Goal: Transaction & Acquisition: Purchase product/service

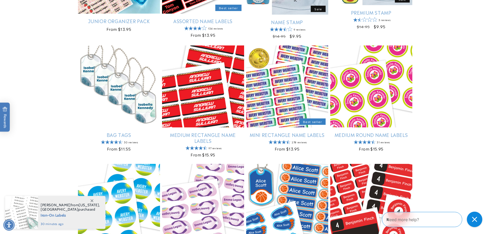
scroll to position [309, 0]
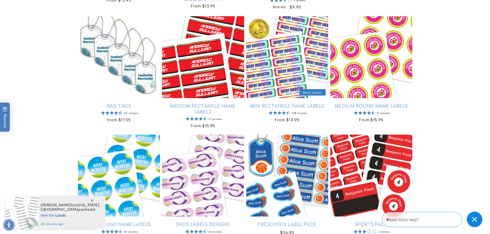
click at [93, 201] on icon at bounding box center [92, 201] width 3 height 3
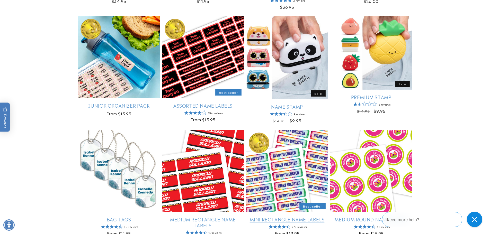
scroll to position [257, 0]
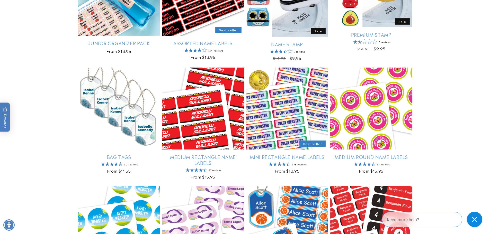
click at [299, 158] on link "Mini Rectangle Name Labels" at bounding box center [287, 157] width 82 height 6
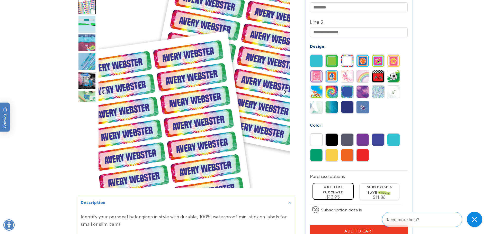
scroll to position [206, 0]
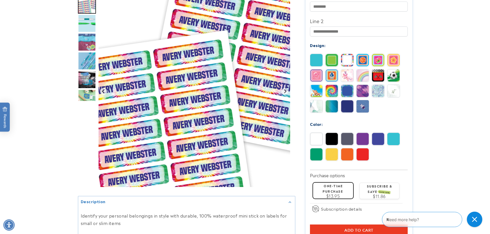
click at [352, 100] on img at bounding box center [347, 106] width 12 height 12
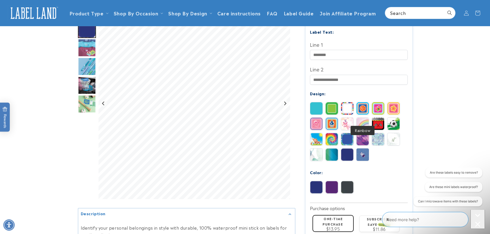
scroll to position [154, 0]
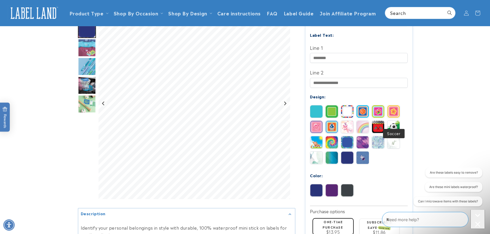
click at [396, 121] on img at bounding box center [393, 127] width 12 height 12
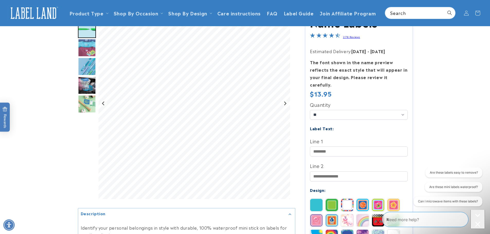
scroll to position [51, 0]
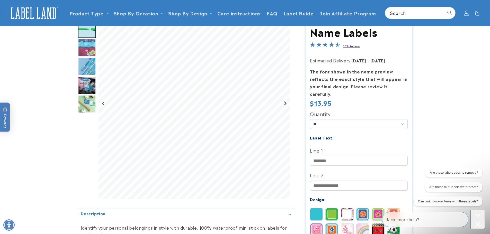
click at [287, 104] on icon "Next slide" at bounding box center [285, 104] width 4 height 4
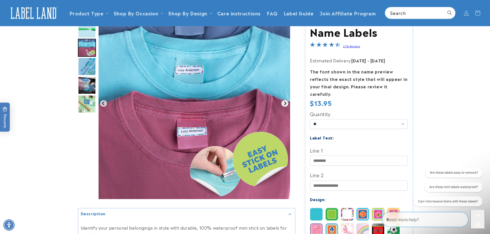
click at [287, 105] on icon "Next slide" at bounding box center [285, 104] width 4 height 4
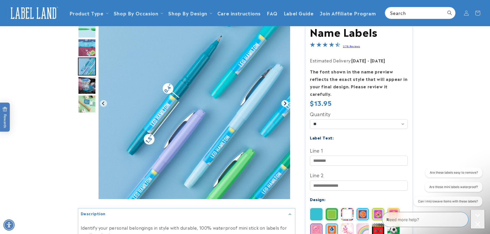
click at [287, 105] on icon "Next slide" at bounding box center [285, 104] width 4 height 4
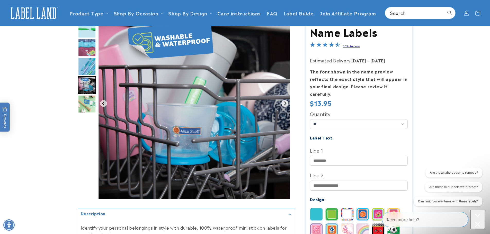
click at [287, 105] on icon "Next slide" at bounding box center [285, 104] width 4 height 4
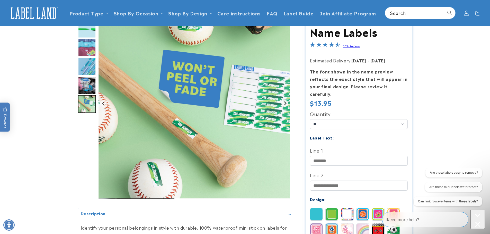
click at [287, 105] on icon "Go to first slide" at bounding box center [285, 104] width 4 height 4
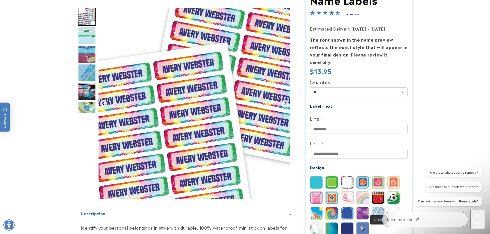
scroll to position [129, 0]
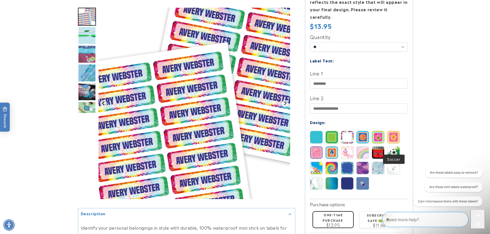
click at [393, 148] on img at bounding box center [393, 153] width 12 height 12
click at [342, 79] on input "Line 1" at bounding box center [359, 84] width 98 height 10
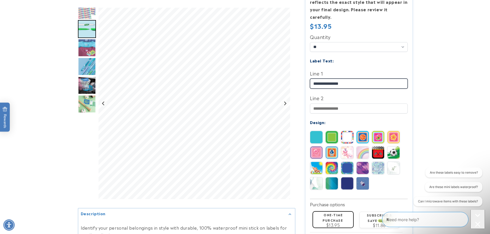
type input "**********"
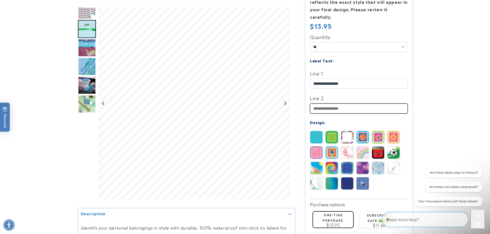
click at [326, 104] on input "Line 2" at bounding box center [359, 109] width 98 height 10
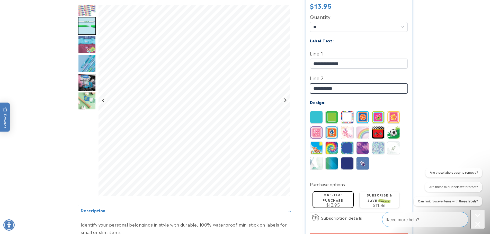
scroll to position [206, 0]
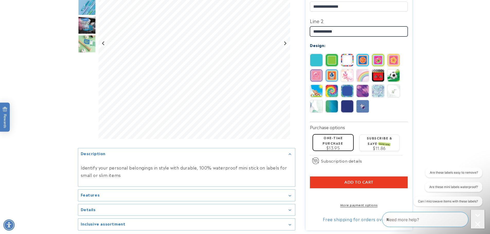
type input "**********"
click at [372, 177] on button "Add to cart" at bounding box center [359, 183] width 98 height 12
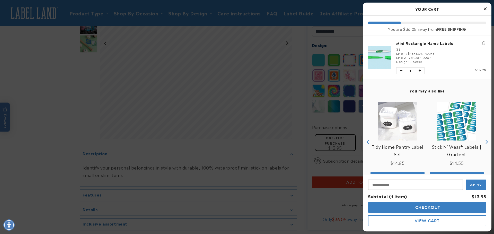
click at [485, 8] on icon "Close Cart" at bounding box center [485, 8] width 3 height 5
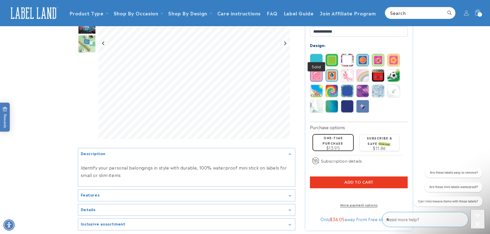
click at [320, 54] on img at bounding box center [316, 60] width 12 height 12
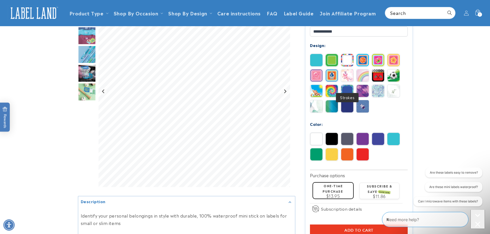
click at [345, 85] on img at bounding box center [347, 91] width 12 height 12
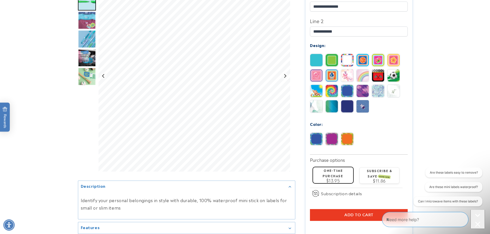
click at [319, 102] on img at bounding box center [316, 106] width 12 height 12
click at [361, 102] on img at bounding box center [363, 106] width 12 height 12
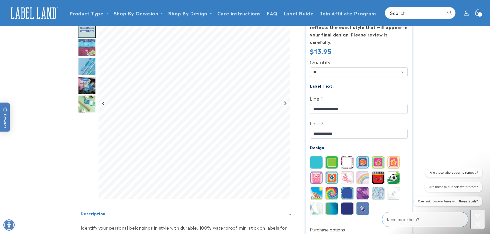
scroll to position [103, 0]
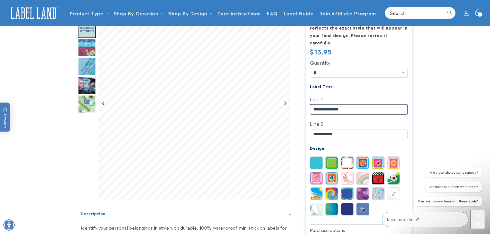
drag, startPoint x: 354, startPoint y: 104, endPoint x: 295, endPoint y: 101, distance: 59.2
click at [297, 101] on div "Mini Rectangle Name Labels Mini Rectangle Name Labels 278 Reviews Estimated Del…" at bounding box center [353, 144] width 117 height 378
type input "**********"
click at [393, 188] on img at bounding box center [393, 194] width 12 height 12
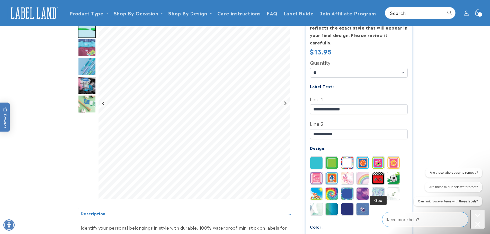
click at [379, 188] on img at bounding box center [378, 194] width 12 height 12
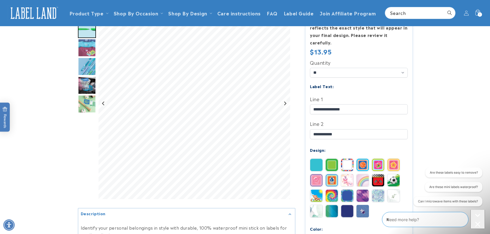
click at [454, 83] on product-info at bounding box center [245, 158] width 490 height 425
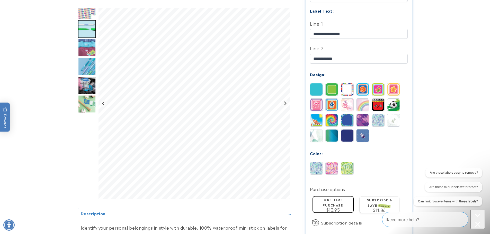
scroll to position [180, 0]
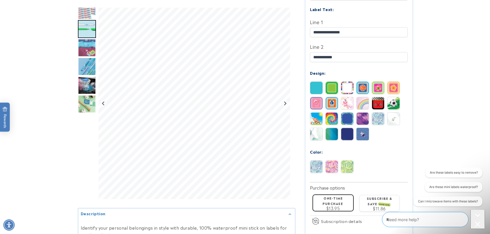
click at [367, 129] on img at bounding box center [363, 134] width 12 height 12
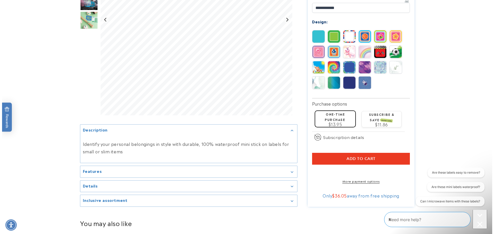
scroll to position [232, 0]
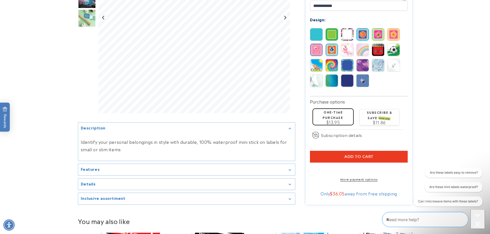
click at [383, 151] on button "Add to cart" at bounding box center [359, 157] width 98 height 12
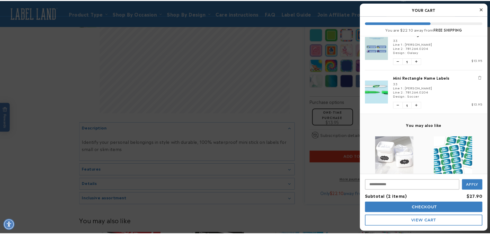
scroll to position [0, 0]
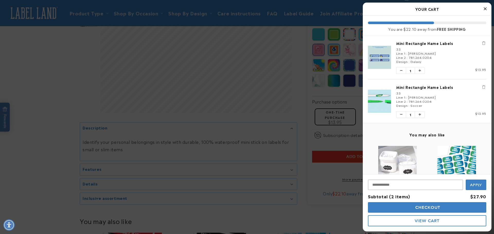
click at [485, 10] on icon "Close Cart" at bounding box center [485, 8] width 3 height 5
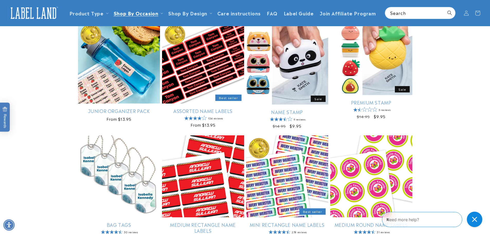
scroll to position [154, 0]
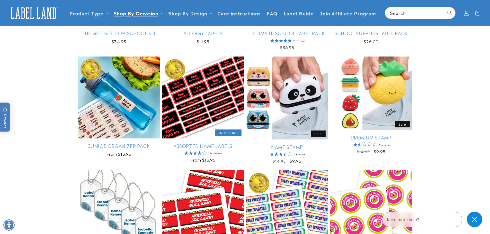
click at [119, 143] on link "Junior Organizer Pack" at bounding box center [119, 146] width 82 height 6
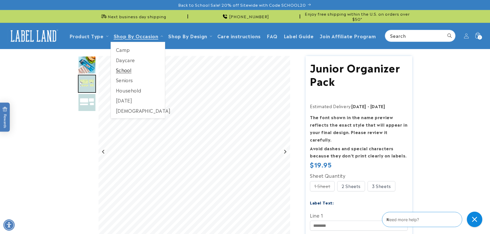
click at [125, 68] on link "School" at bounding box center [138, 70] width 54 height 10
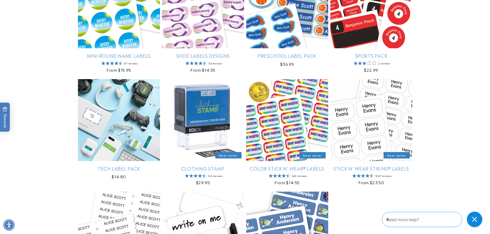
scroll to position [489, 0]
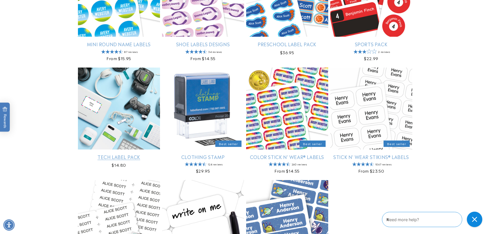
click at [135, 154] on link "Tech Label Pack" at bounding box center [119, 157] width 82 height 6
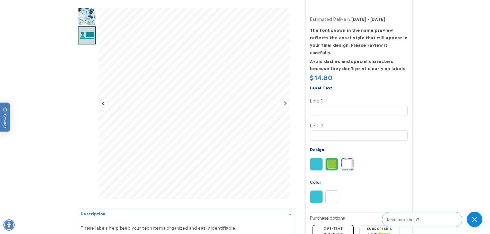
scroll to position [77, 0]
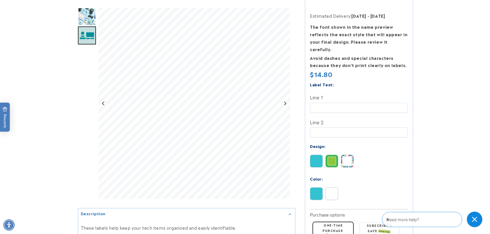
click at [332, 155] on img at bounding box center [332, 161] width 12 height 12
click at [316, 155] on img at bounding box center [316, 161] width 12 height 12
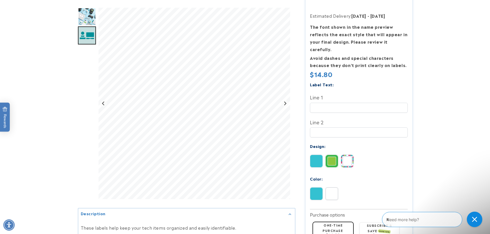
scroll to position [0, 0]
click at [318, 189] on img at bounding box center [316, 194] width 12 height 12
click at [330, 155] on img at bounding box center [332, 161] width 12 height 12
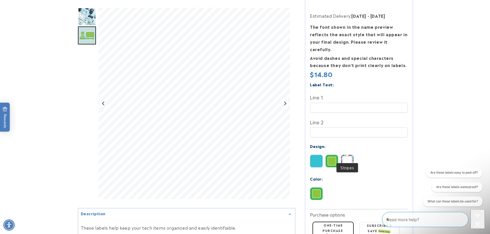
click at [350, 155] on img at bounding box center [347, 161] width 12 height 12
click at [333, 155] on img at bounding box center [332, 161] width 12 height 12
click at [313, 155] on img at bounding box center [316, 161] width 12 height 12
click at [329, 155] on img at bounding box center [332, 161] width 12 height 12
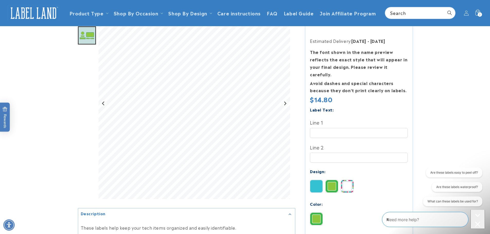
scroll to position [51, 0]
click at [337, 213] on div "Forest Green" at bounding box center [360, 220] width 100 height 15
click at [344, 213] on div "Forest Green" at bounding box center [360, 220] width 100 height 15
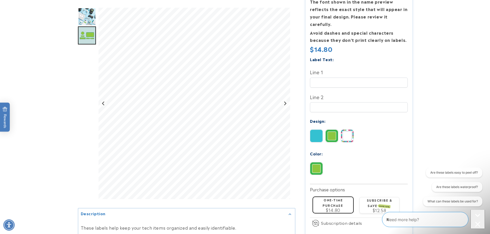
scroll to position [103, 0]
click at [323, 78] on input "Line 1" at bounding box center [359, 82] width 98 height 10
type input "**********"
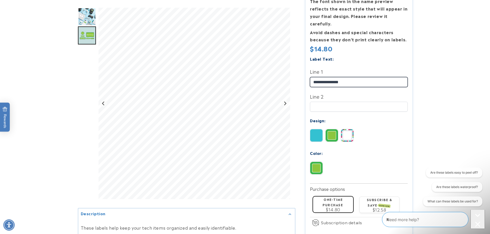
drag, startPoint x: 351, startPoint y: 73, endPoint x: 296, endPoint y: 73, distance: 54.8
click at [296, 73] on div "Tech Label Pack Tech Label Pack Estimated Delivery: Aug 28 - Sep 03 The font sh…" at bounding box center [353, 122] width 117 height 339
type input "********"
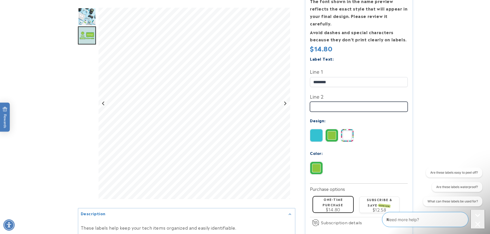
click at [337, 102] on input "Line 2" at bounding box center [359, 107] width 98 height 10
type input "**********"
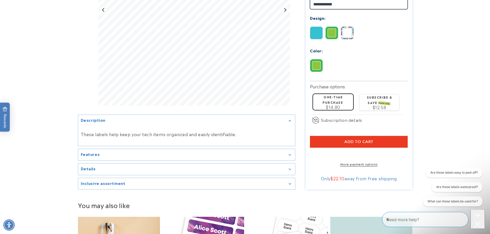
scroll to position [206, 0]
click at [290, 154] on div "Features" at bounding box center [187, 155] width 212 height 4
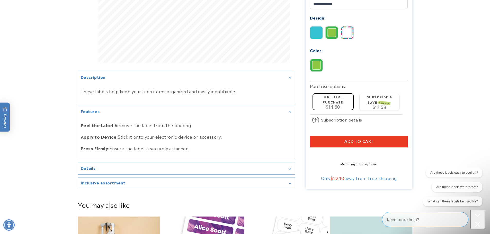
click at [291, 167] on div "Details" at bounding box center [187, 169] width 212 height 4
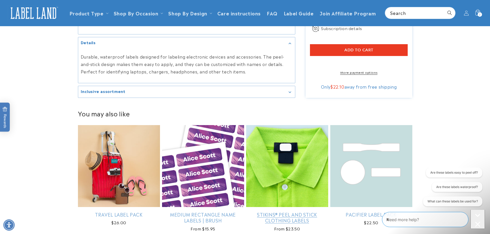
scroll to position [309, 0]
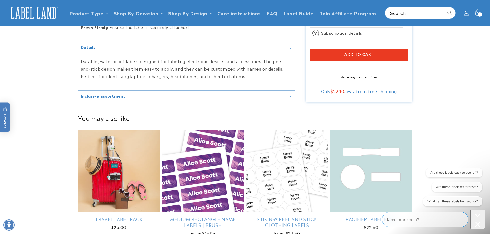
click at [370, 52] on span "Add to cart" at bounding box center [358, 54] width 29 height 5
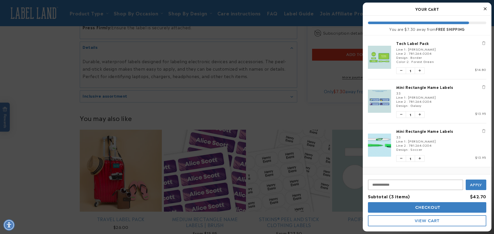
click at [136, 157] on div at bounding box center [247, 117] width 494 height 234
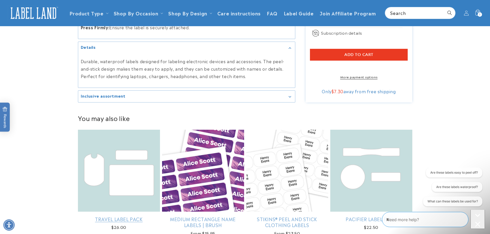
click at [119, 216] on link "Travel Label Pack" at bounding box center [119, 219] width 82 height 6
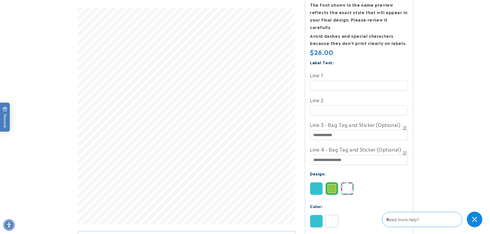
scroll to position [154, 0]
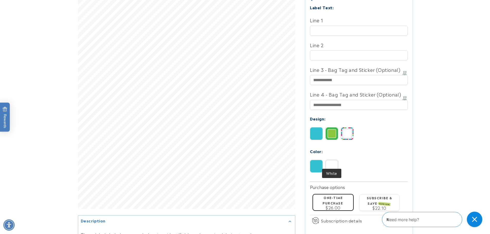
click at [329, 161] on img at bounding box center [332, 166] width 12 height 12
click at [328, 29] on div "Label Text: Line 1 Line 2" at bounding box center [359, 92] width 98 height 177
click at [327, 27] on input "Line 1" at bounding box center [359, 31] width 98 height 10
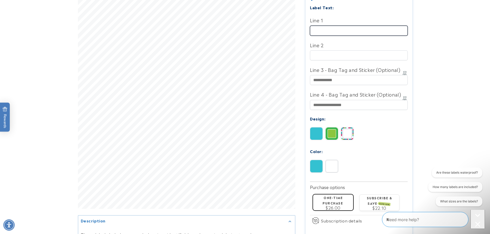
scroll to position [0, 0]
type input "********"
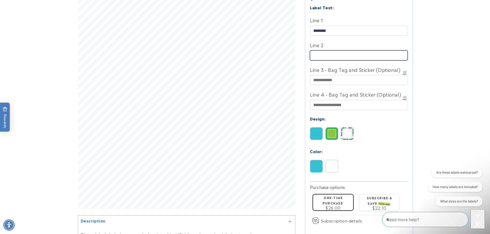
click at [342, 50] on input "Line 2" at bounding box center [359, 55] width 98 height 10
type input "**********"
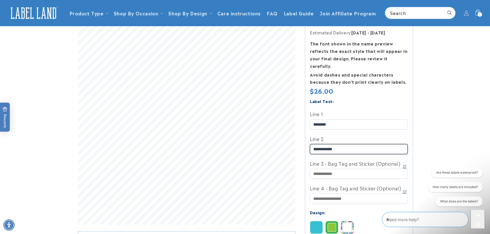
scroll to position [51, 0]
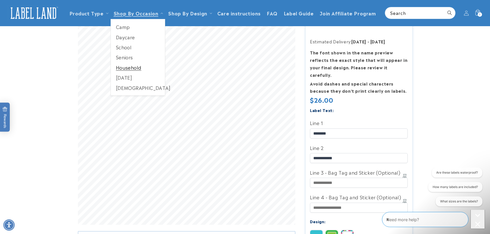
click at [139, 66] on link "Household" at bounding box center [138, 68] width 54 height 10
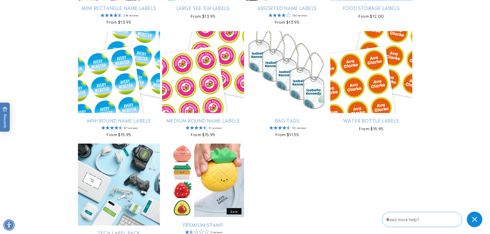
scroll to position [412, 0]
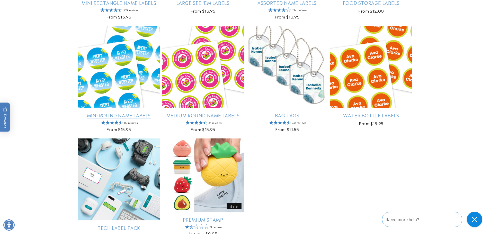
click at [123, 112] on link "Mini Round Name Labels" at bounding box center [119, 115] width 82 height 6
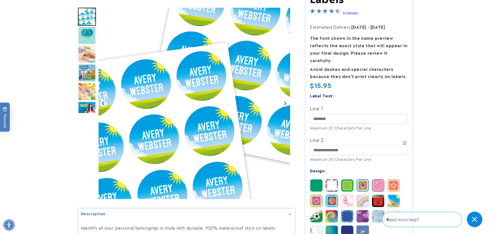
scroll to position [103, 0]
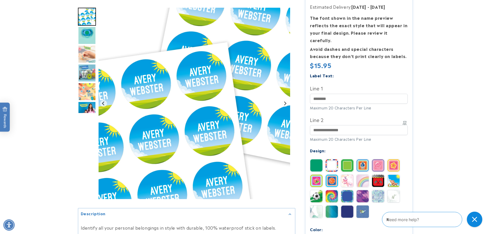
click at [347, 206] on img at bounding box center [347, 212] width 12 height 12
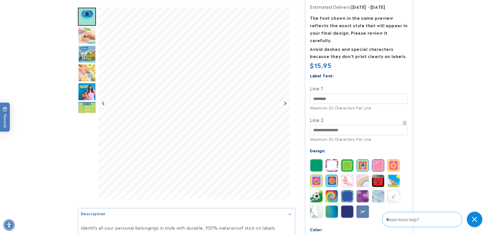
click at [318, 206] on img at bounding box center [316, 212] width 12 height 12
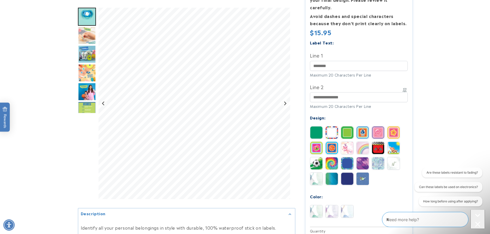
scroll to position [154, 0]
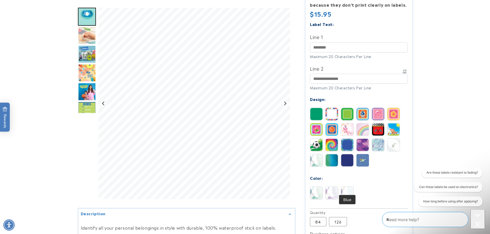
click at [349, 187] on img at bounding box center [347, 193] width 12 height 12
click at [395, 140] on img at bounding box center [393, 145] width 12 height 12
click at [315, 155] on img at bounding box center [316, 160] width 12 height 12
click at [347, 187] on img at bounding box center [347, 193] width 12 height 12
click at [319, 188] on img at bounding box center [316, 193] width 12 height 12
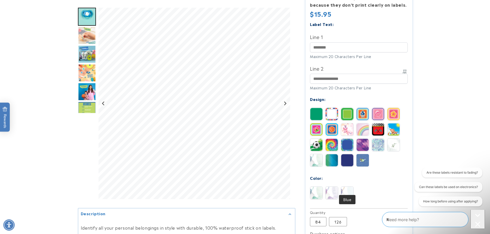
click at [349, 188] on img at bounding box center [347, 193] width 12 height 12
click at [317, 187] on img at bounding box center [316, 193] width 12 height 12
click at [347, 187] on img at bounding box center [347, 193] width 12 height 12
click at [332, 42] on input "Line 1" at bounding box center [359, 47] width 98 height 10
type input "********"
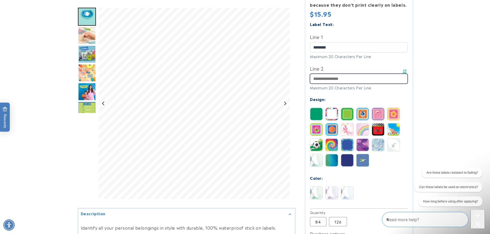
click at [336, 74] on input "Line 2" at bounding box center [359, 79] width 98 height 10
type input "**********"
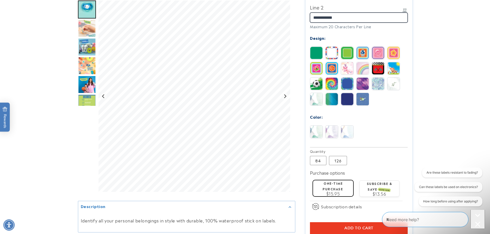
scroll to position [283, 0]
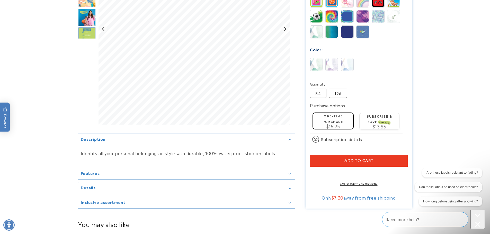
click at [374, 155] on button "Add to cart" at bounding box center [359, 161] width 98 height 12
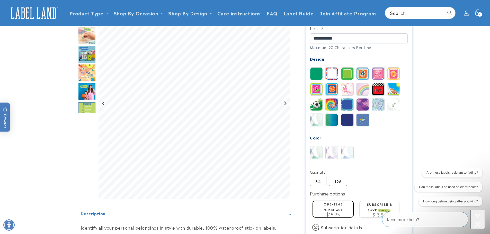
scroll to position [129, 0]
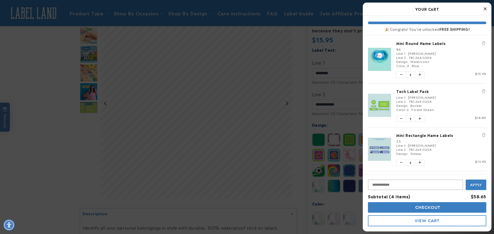
click at [485, 8] on icon "Close Cart" at bounding box center [485, 8] width 3 height 5
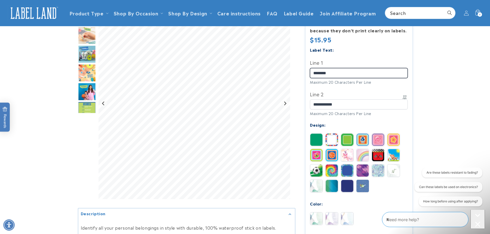
click at [347, 68] on input "********" at bounding box center [359, 73] width 98 height 10
drag, startPoint x: 345, startPoint y: 64, endPoint x: 291, endPoint y: 63, distance: 53.3
click at [291, 63] on div at bounding box center [245, 145] width 334 height 436
type input "******"
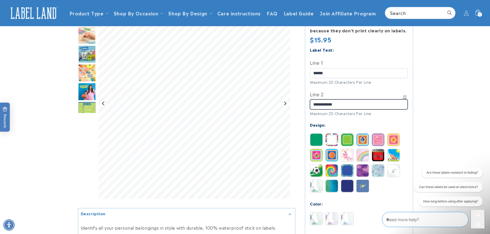
drag, startPoint x: 342, startPoint y: 99, endPoint x: 308, endPoint y: 97, distance: 34.0
click at [309, 97] on section "Mini Round Name Labels Mini Round Name Labels 87 Reviews Estimated Delivery: [D…" at bounding box center [359, 145] width 107 height 436
type input "**********"
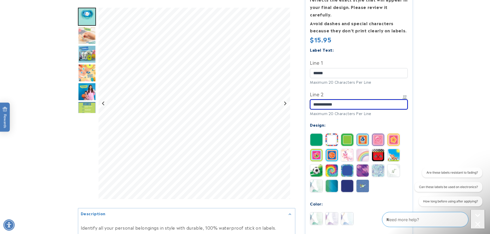
scroll to position [180, 0]
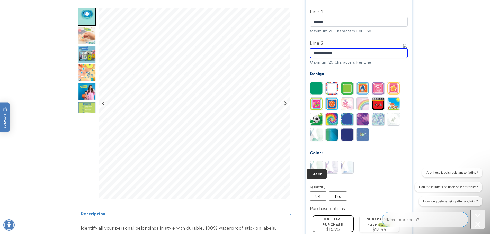
click at [316, 163] on img at bounding box center [316, 167] width 12 height 12
click at [344, 162] on img at bounding box center [347, 167] width 12 height 12
click at [318, 161] on img at bounding box center [316, 167] width 12 height 12
click at [317, 83] on img at bounding box center [316, 88] width 12 height 12
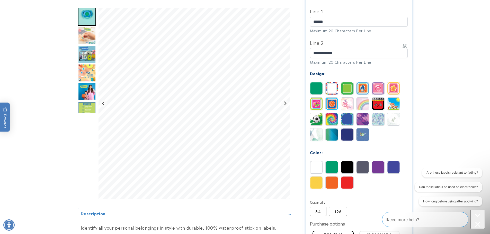
click at [315, 129] on img at bounding box center [316, 135] width 12 height 12
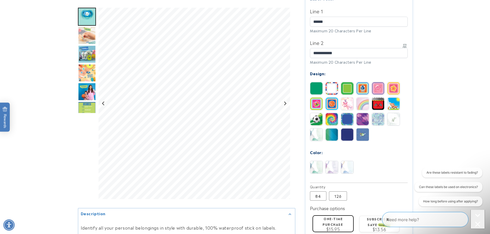
click at [350, 163] on img at bounding box center [347, 167] width 12 height 12
click at [318, 162] on img at bounding box center [316, 167] width 12 height 12
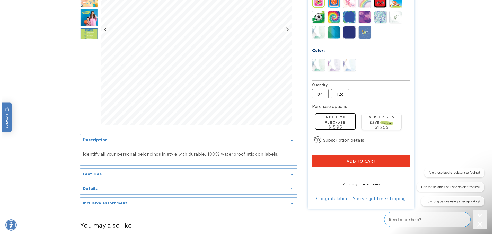
scroll to position [283, 0]
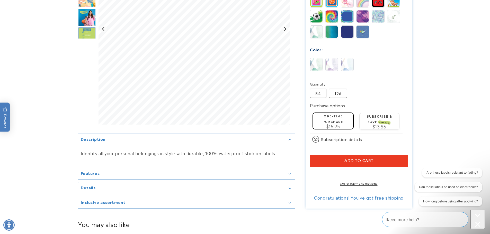
click at [367, 159] on span "Add to cart" at bounding box center [358, 161] width 29 height 5
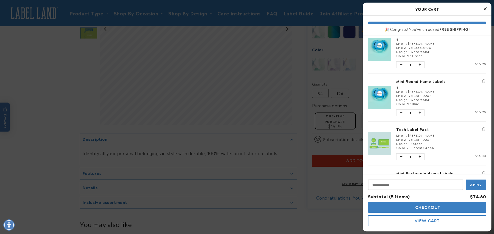
scroll to position [0, 0]
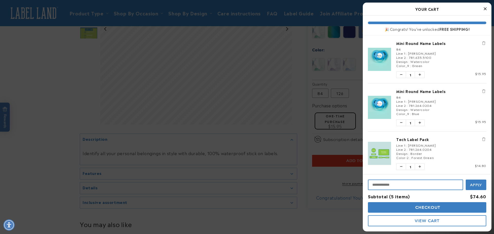
click at [387, 189] on input "Input Discount" at bounding box center [415, 185] width 95 height 11
type input "********"
click at [475, 186] on span "Apply" at bounding box center [476, 184] width 12 height 5
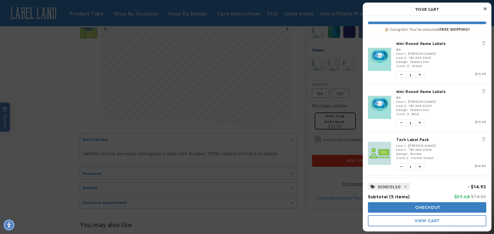
click at [432, 208] on span "Checkout" at bounding box center [427, 207] width 26 height 5
